Goal: Task Accomplishment & Management: Manage account settings

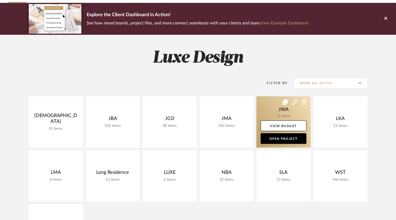
scroll to position [37, 0]
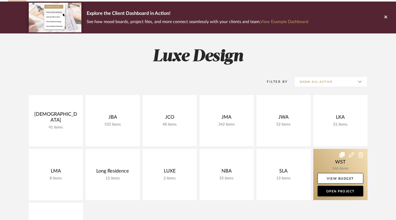
click at [328, 161] on link at bounding box center [340, 174] width 54 height 51
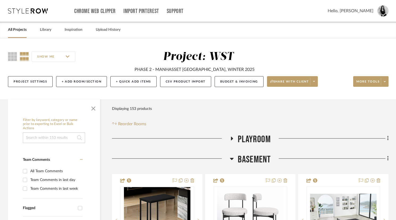
click at [94, 111] on span "button" at bounding box center [93, 107] width 13 height 13
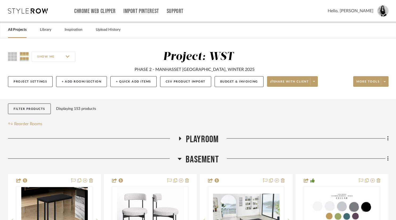
scroll to position [1, 0]
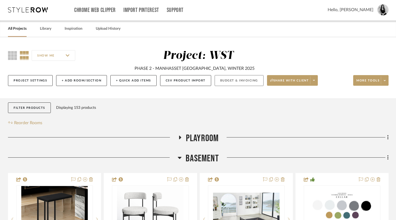
click at [233, 80] on button "Budget & Invoicing" at bounding box center [238, 80] width 49 height 11
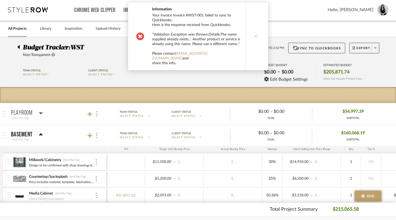
click at [250, 36] on button at bounding box center [255, 36] width 20 height 68
click at [254, 34] on icon at bounding box center [256, 36] width 4 height 4
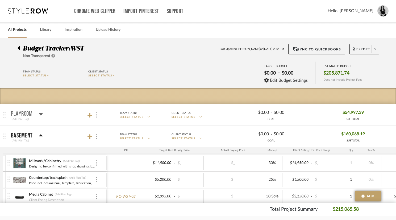
scroll to position [1, 0]
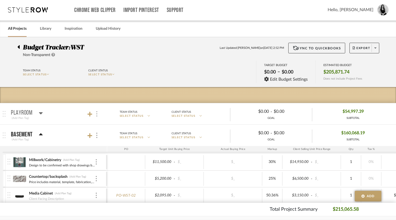
click at [95, 115] on div at bounding box center [97, 114] width 6 height 7
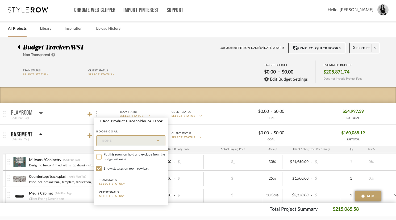
click at [98, 158] on input "Put this room on hold and exclude from the budget estimate." at bounding box center [98, 156] width 5 height 5
checkbox input "true"
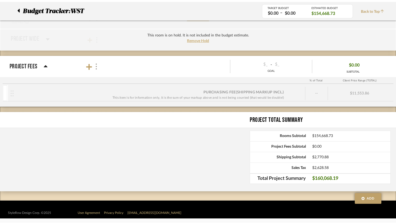
scroll to position [594, 0]
